Goal: Transaction & Acquisition: Obtain resource

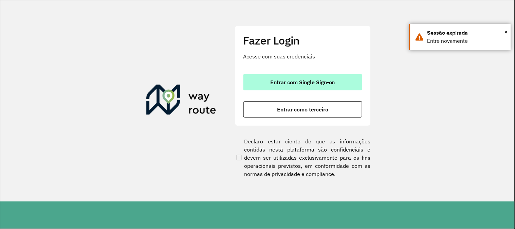
click at [330, 83] on span "Entrar com Single Sign-on" at bounding box center [302, 81] width 65 height 5
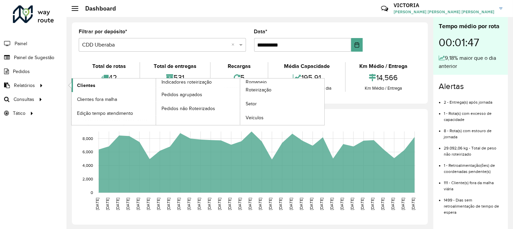
click at [89, 80] on link "Clientes" at bounding box center [114, 85] width 84 height 14
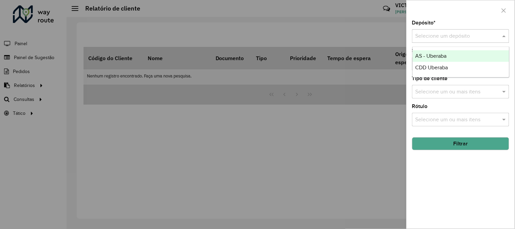
click at [486, 30] on div "Selecione um depósito" at bounding box center [460, 36] width 97 height 14
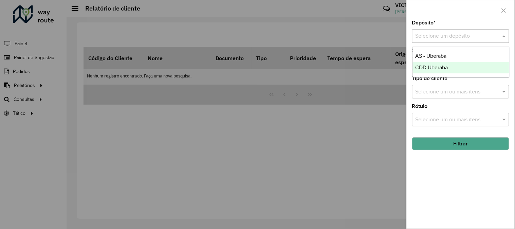
click at [452, 63] on div "CDD Uberaba" at bounding box center [460, 68] width 96 height 12
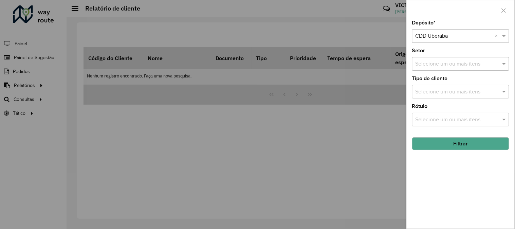
click at [454, 151] on div "Depósito * Selecione um depósito × CDD Uberaba × Setor Selecione um ou mais ite…" at bounding box center [460, 124] width 108 height 208
click at [459, 146] on button "Filtrar" at bounding box center [460, 143] width 97 height 13
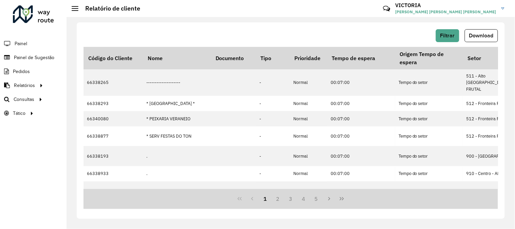
click at [483, 36] on span "Download" at bounding box center [481, 36] width 24 height 6
click at [90, 112] on span "Setores" at bounding box center [85, 113] width 17 height 7
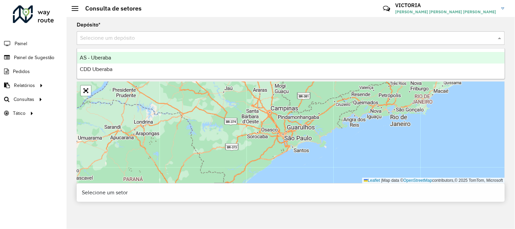
click at [260, 39] on input "text" at bounding box center [283, 38] width 407 height 8
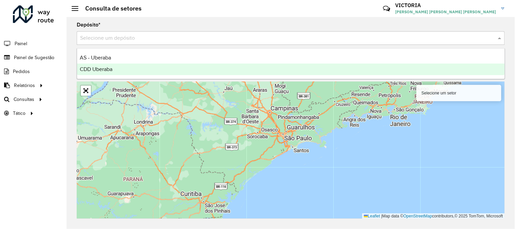
click at [232, 70] on div "CDD Uberaba" at bounding box center [290, 69] width 427 height 12
